Goal: Information Seeking & Learning: Learn about a topic

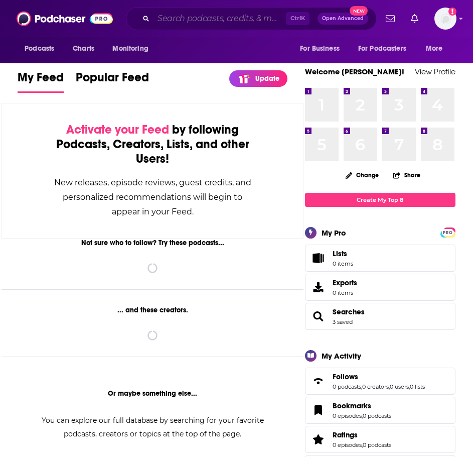
click at [185, 18] on input "Search podcasts, credits, & more..." at bounding box center [220, 19] width 132 height 16
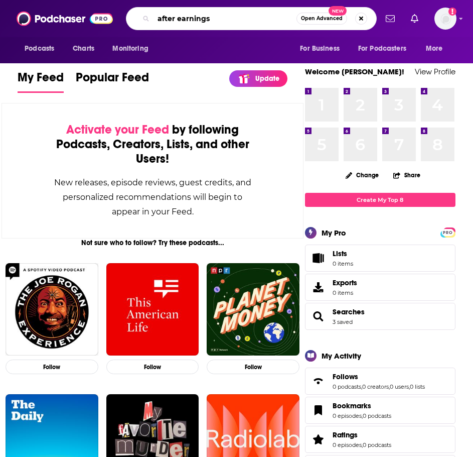
type input "after earnings"
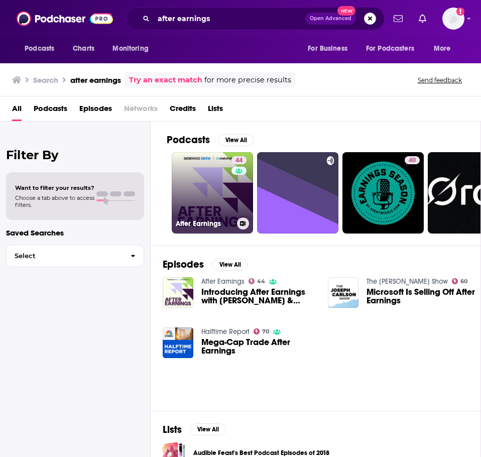
click at [219, 197] on link "44 After Earnings" at bounding box center [212, 192] width 81 height 81
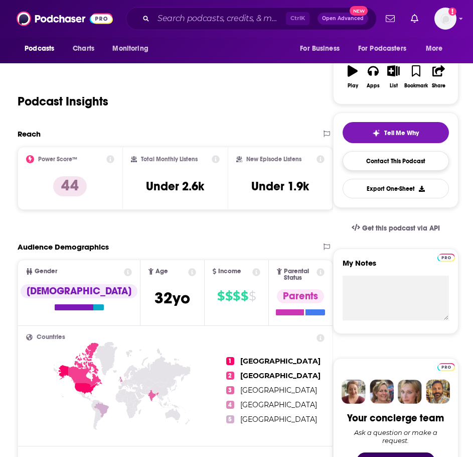
scroll to position [150, 0]
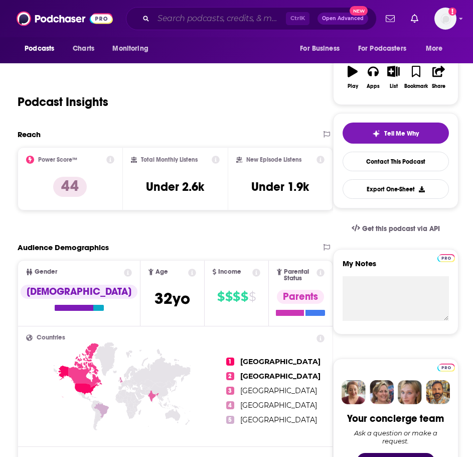
click at [214, 25] on input "Search podcasts, credits, & more..." at bounding box center [220, 19] width 132 height 16
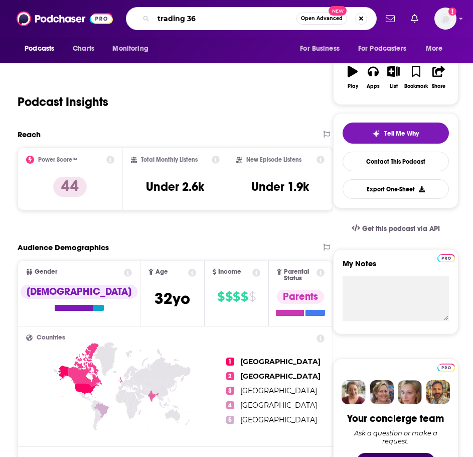
type input "trading 360"
